Goal: Navigation & Orientation: Find specific page/section

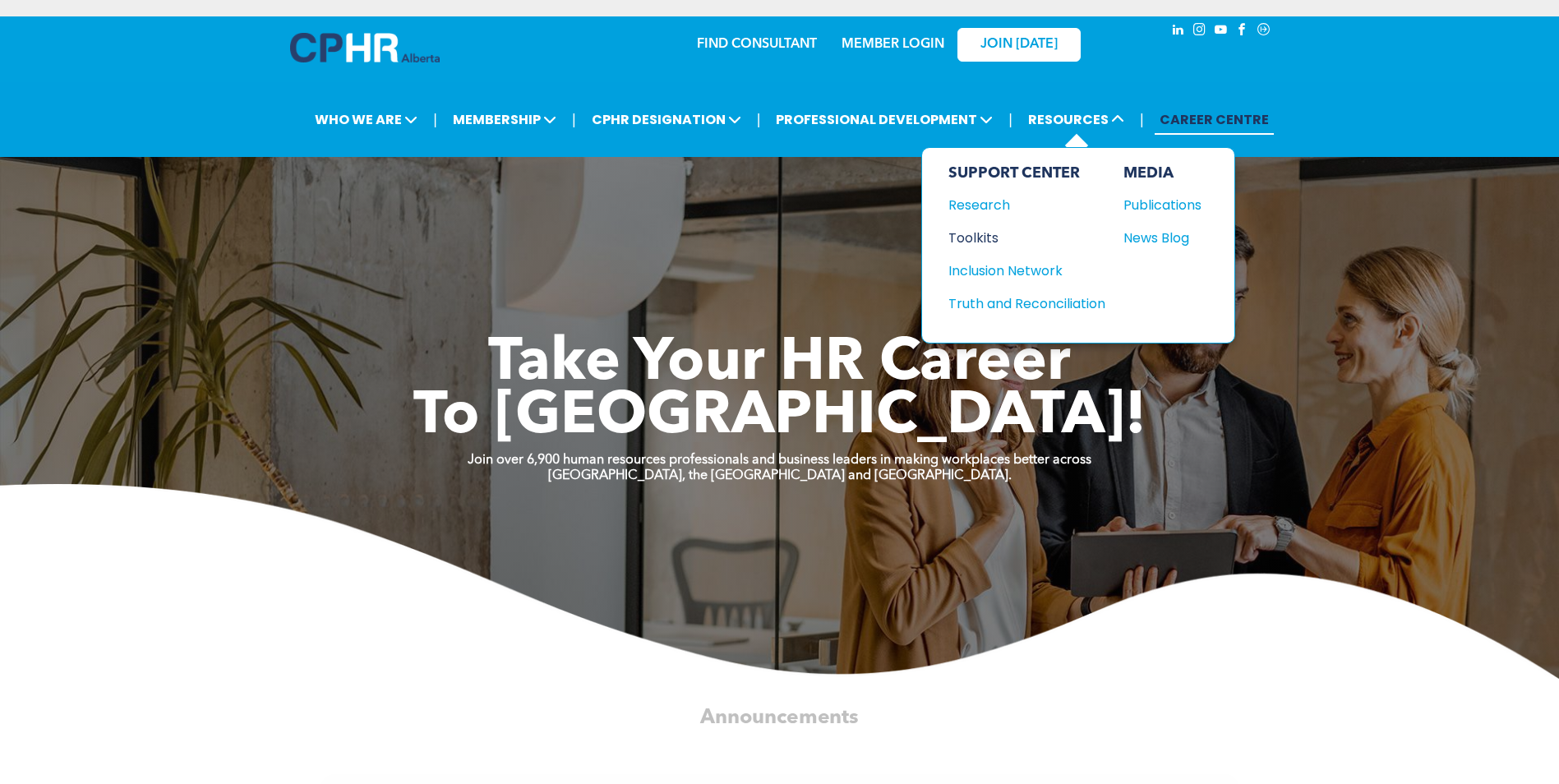
click at [967, 236] on div "Toolkits" at bounding box center [1019, 237] width 141 height 20
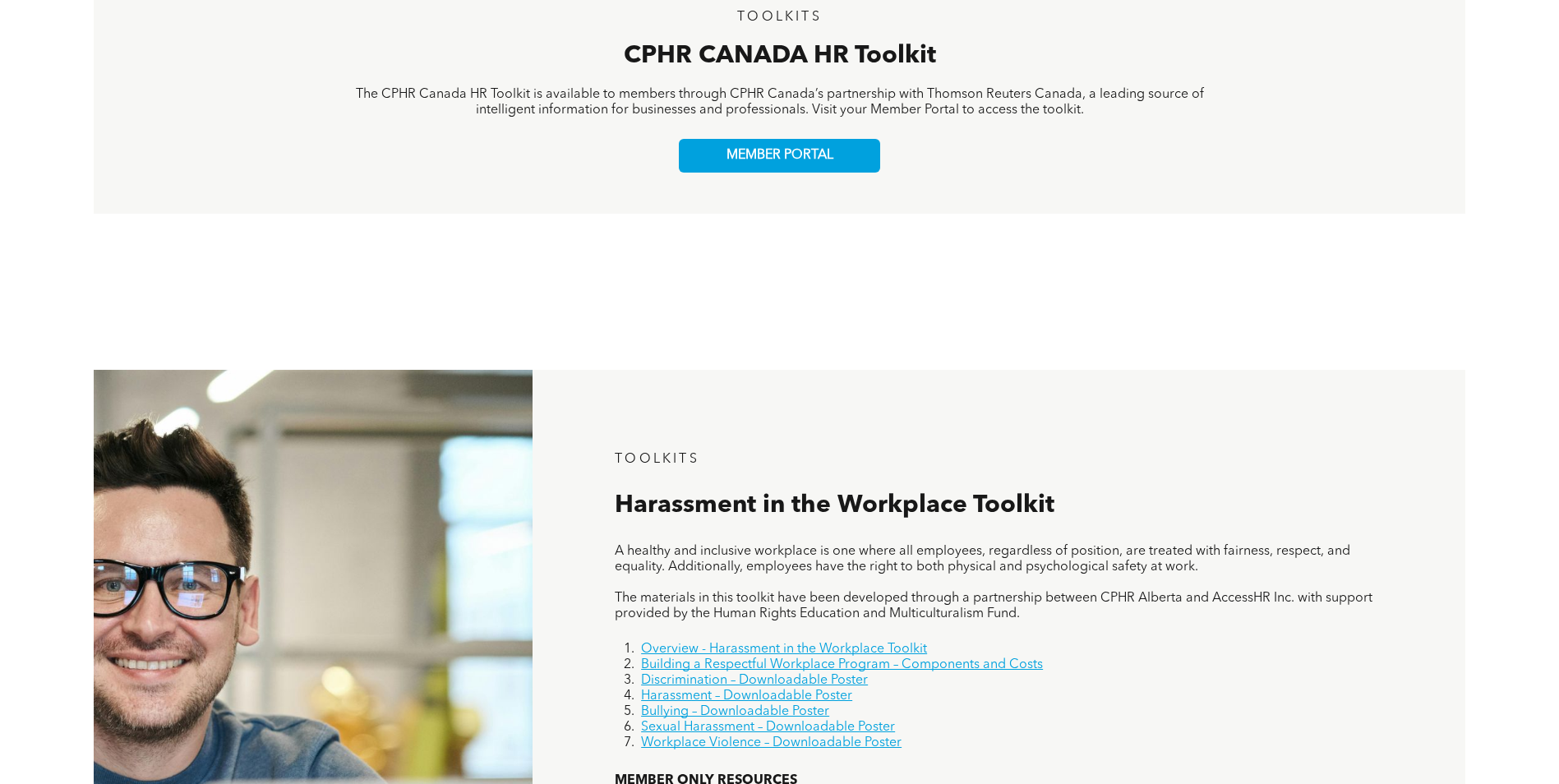
scroll to position [636, 0]
